Goal: Consume media (video, audio)

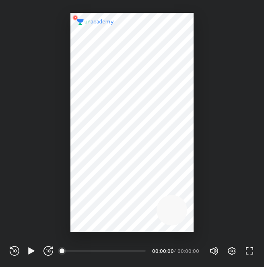
scroll to position [267, 264]
drag, startPoint x: 64, startPoint y: 252, endPoint x: 82, endPoint y: 251, distance: 17.8
click at [82, 251] on div "00:00" at bounding box center [104, 251] width 83 height 8
click at [27, 253] on icon "button" at bounding box center [32, 251] width 10 height 10
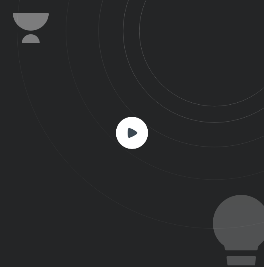
click at [131, 136] on icon at bounding box center [133, 133] width 10 height 10
click at [135, 122] on rect at bounding box center [132, 133] width 32 height 32
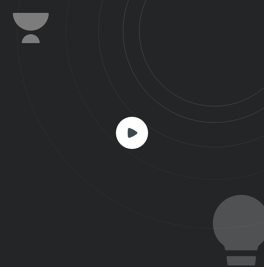
click at [139, 200] on div at bounding box center [132, 133] width 264 height 267
click at [130, 133] on icon at bounding box center [133, 133] width 10 height 10
click at [139, 140] on icon at bounding box center [132, 133] width 32 height 32
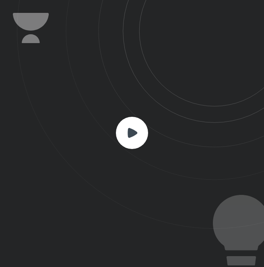
click at [139, 140] on rect at bounding box center [132, 133] width 32 height 32
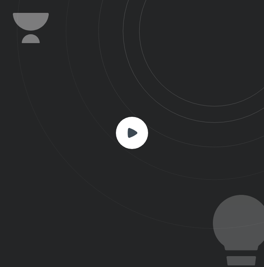
click at [139, 140] on rect at bounding box center [132, 133] width 32 height 32
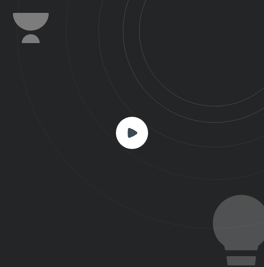
click at [132, 138] on rect at bounding box center [132, 133] width 32 height 32
click at [144, 131] on rect at bounding box center [132, 133] width 32 height 32
